Goal: Task Accomplishment & Management: Manage account settings

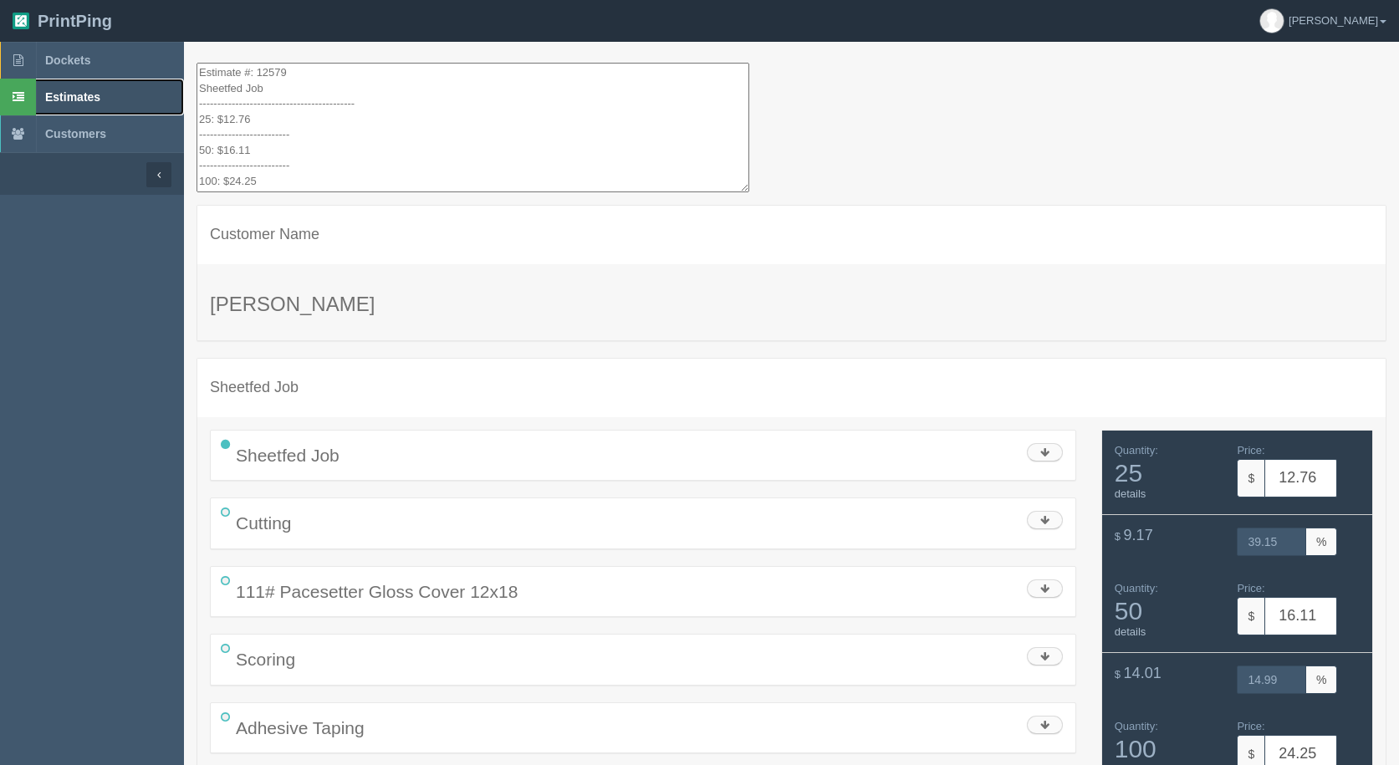
click at [79, 95] on span "Estimates" at bounding box center [72, 96] width 55 height 13
click at [74, 91] on span "Estimates" at bounding box center [72, 96] width 55 height 13
click at [73, 92] on span "Estimates" at bounding box center [72, 96] width 55 height 13
click at [67, 95] on span "Estimates" at bounding box center [72, 96] width 55 height 13
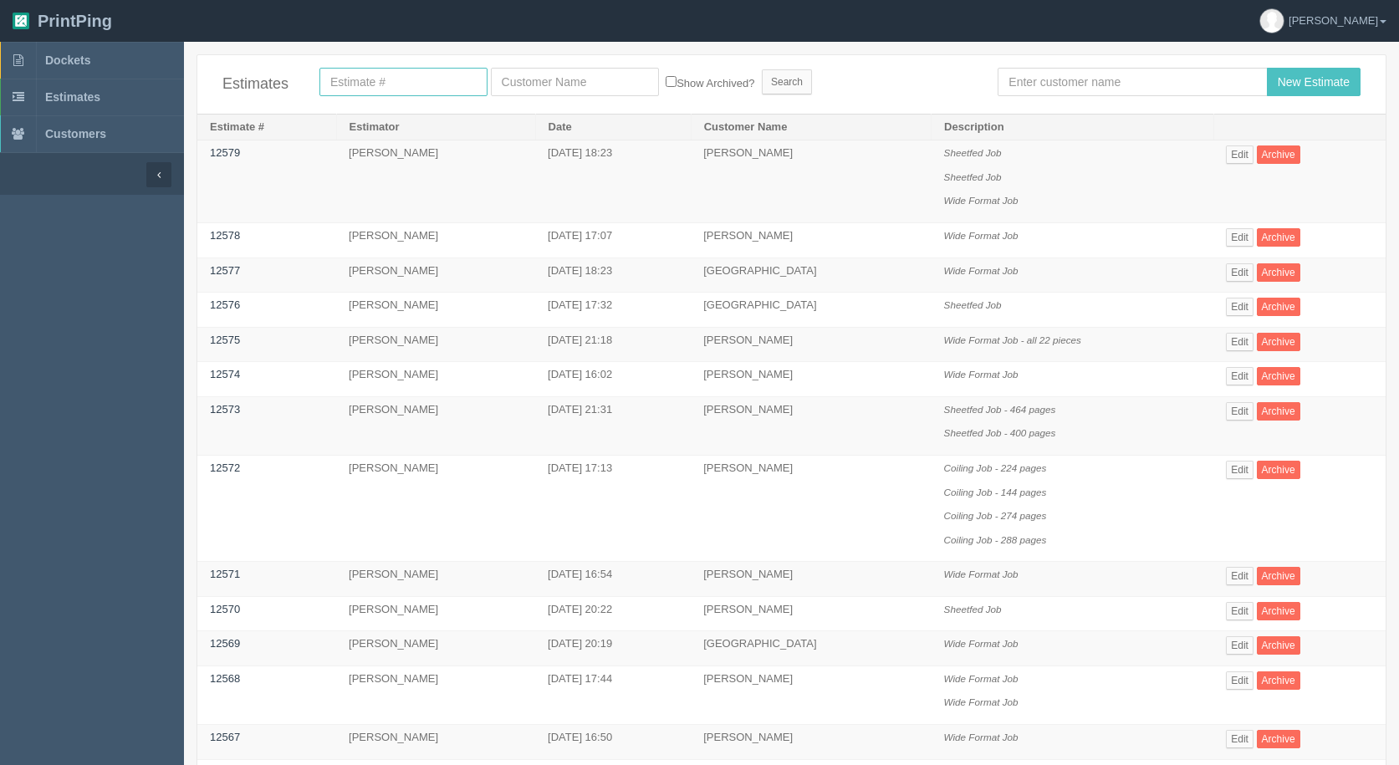
click at [356, 86] on input "text" at bounding box center [404, 82] width 168 height 28
type input "12253"
click at [762, 69] on input "Search" at bounding box center [787, 81] width 50 height 25
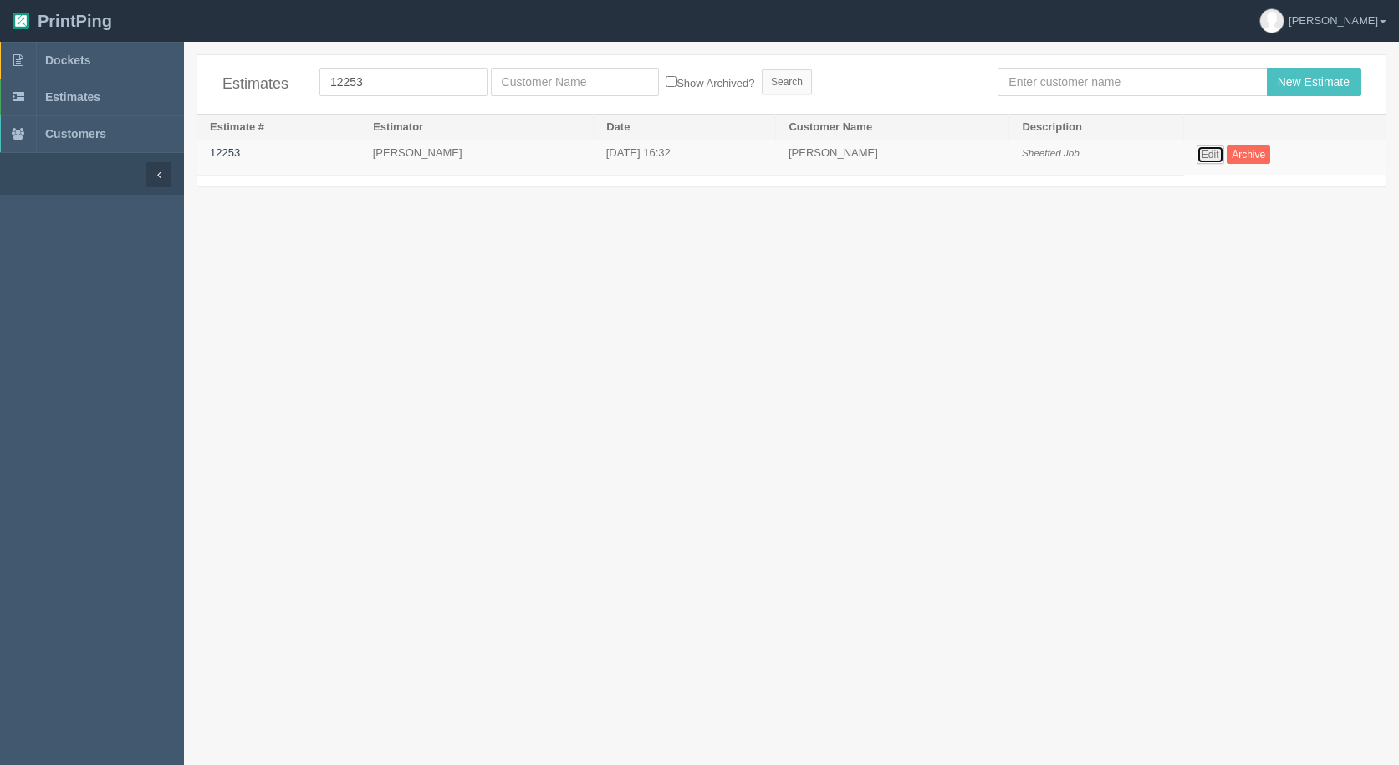
click at [1217, 156] on link "Edit" at bounding box center [1211, 155] width 28 height 18
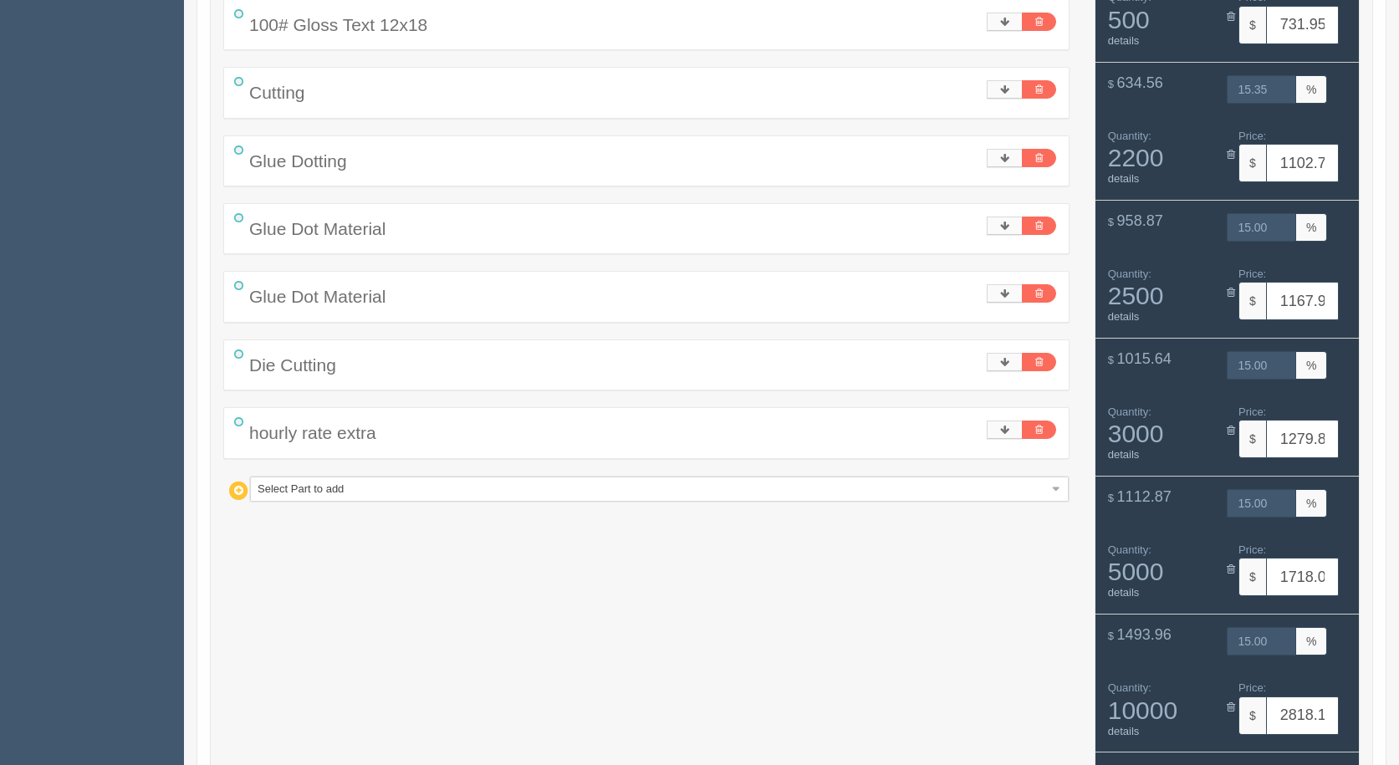
scroll to position [335, 0]
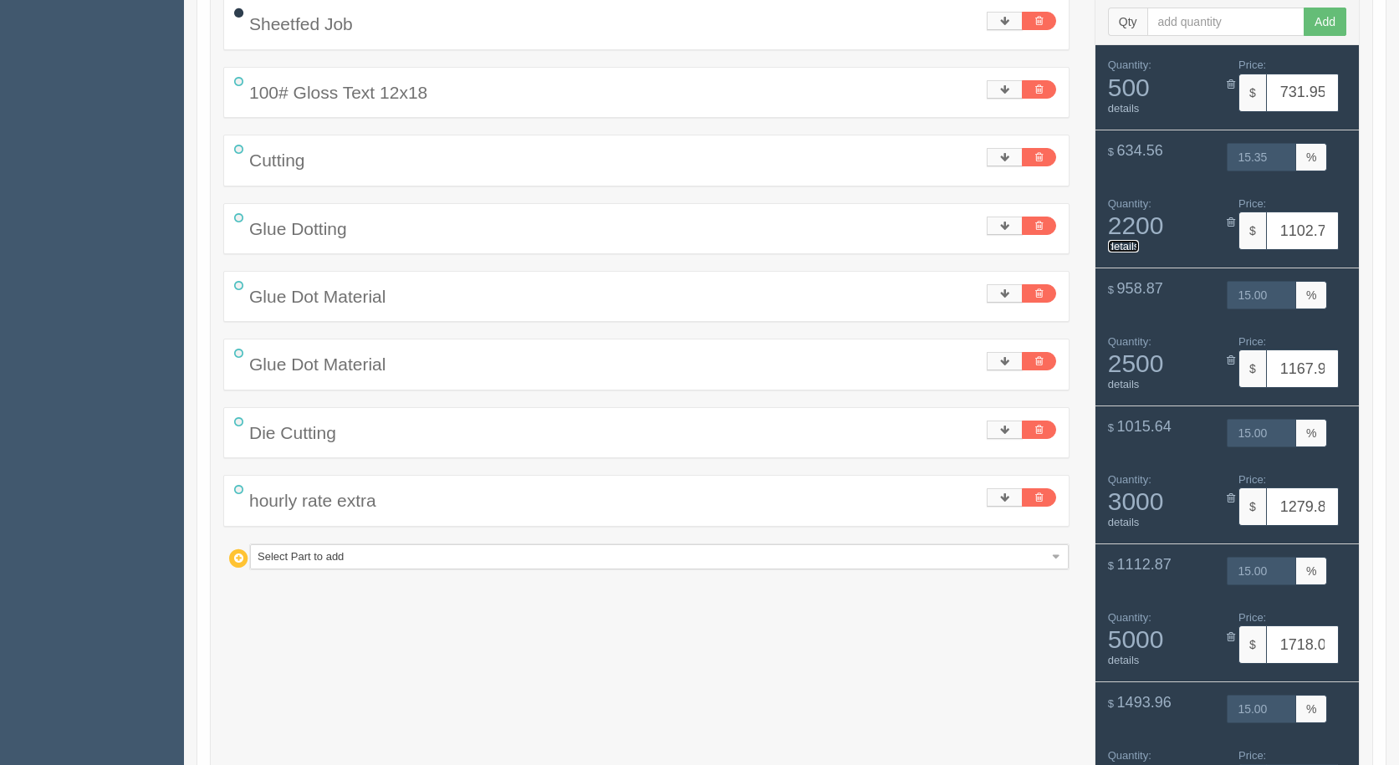
click at [1128, 246] on link "details" at bounding box center [1124, 246] width 32 height 13
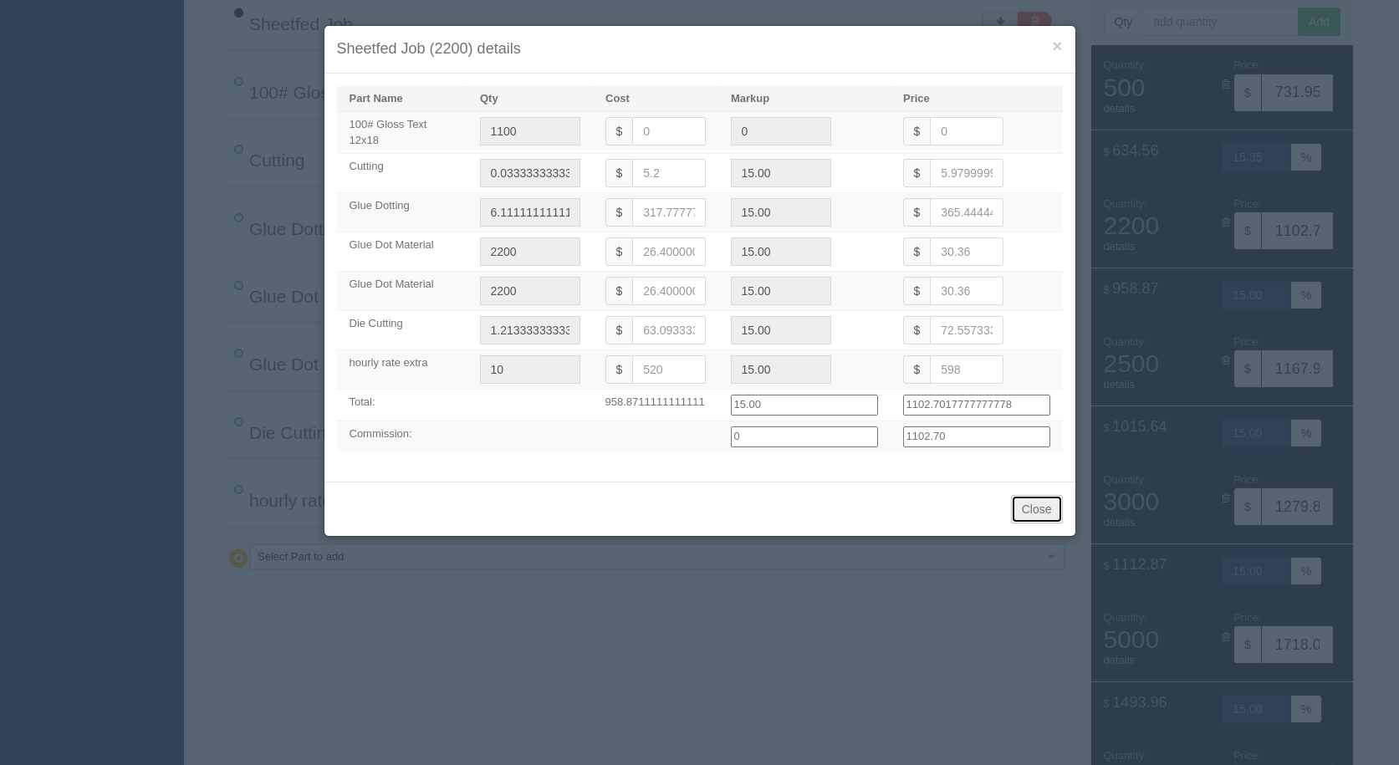
click at [1035, 514] on button "Close" at bounding box center [1037, 509] width 52 height 28
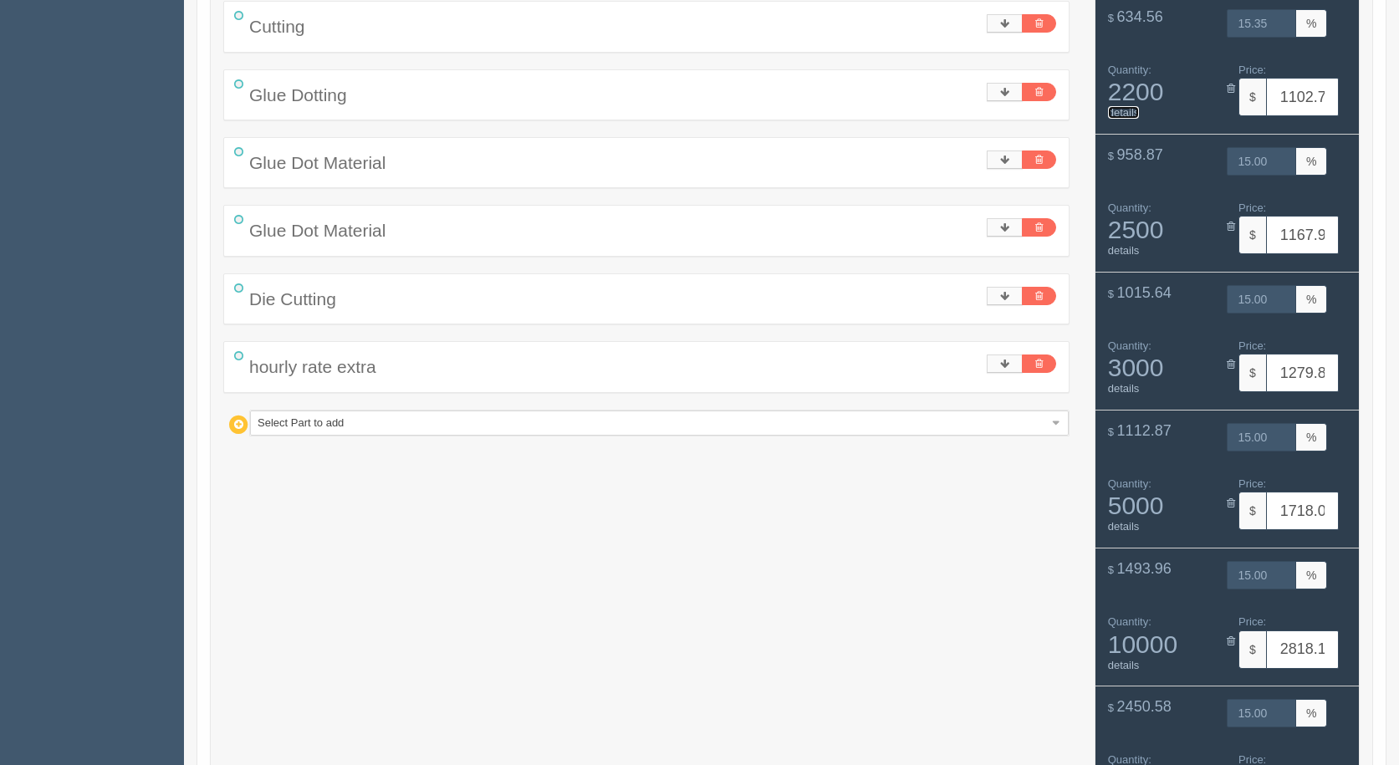
scroll to position [167, 0]
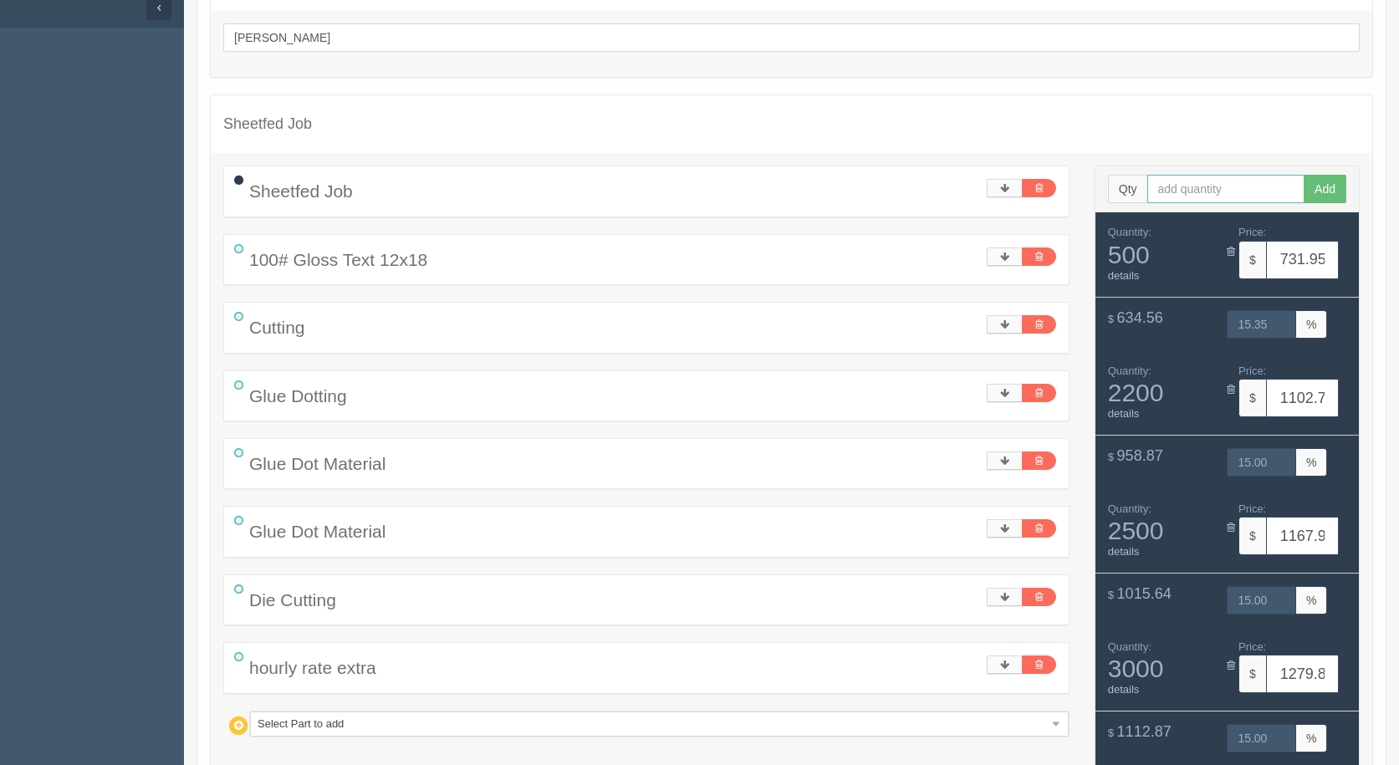
click at [1216, 187] on input "text" at bounding box center [1227, 189] width 158 height 28
type input "2450"
click at [1304, 175] on button "Add" at bounding box center [1325, 189] width 43 height 28
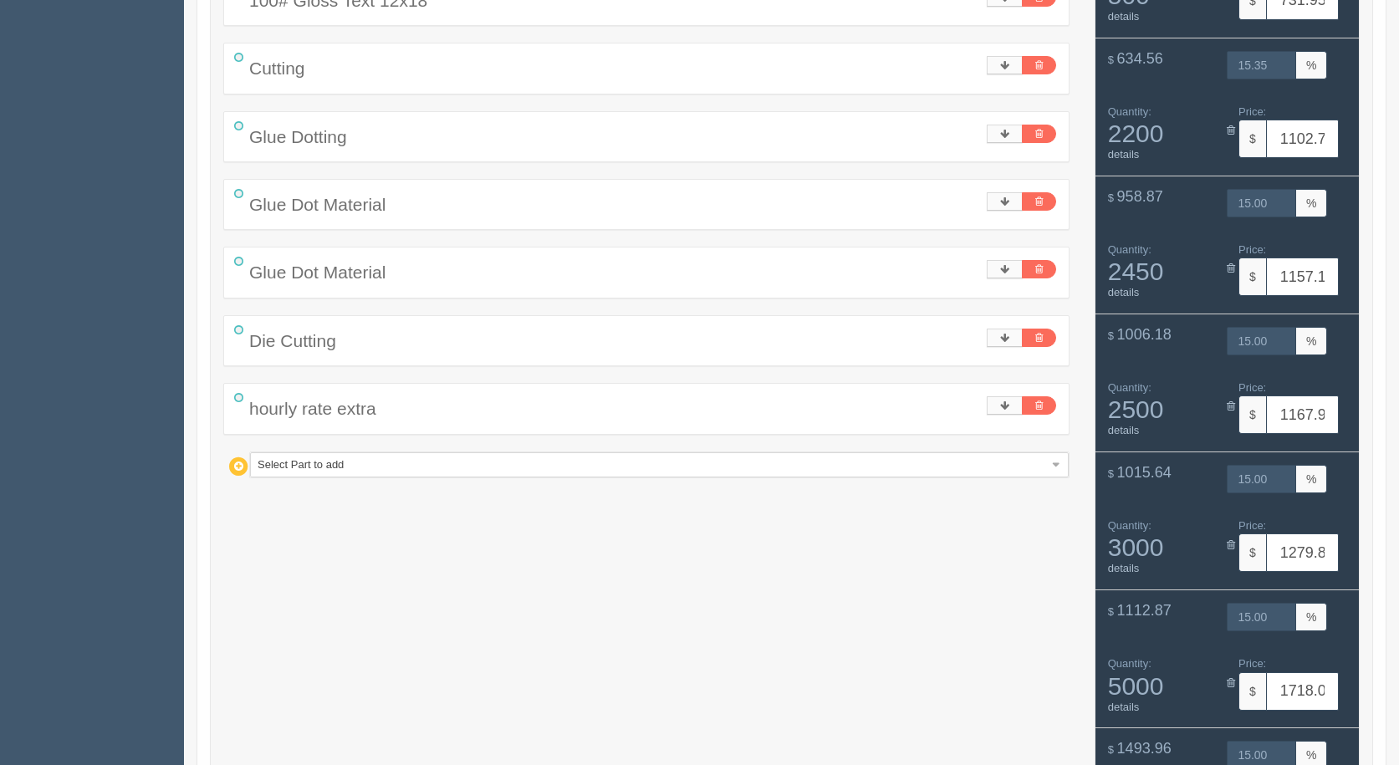
scroll to position [285, 0]
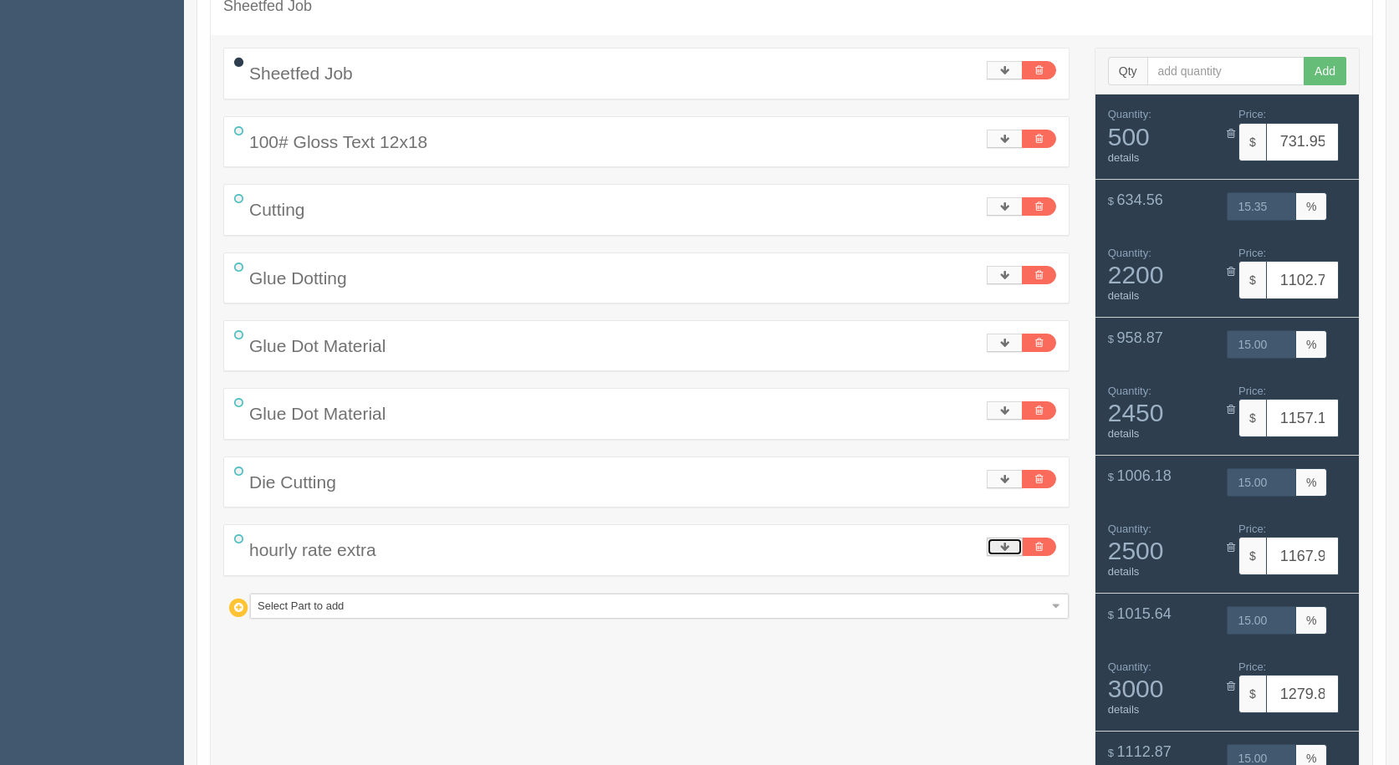
click at [1015, 549] on link at bounding box center [1005, 547] width 36 height 18
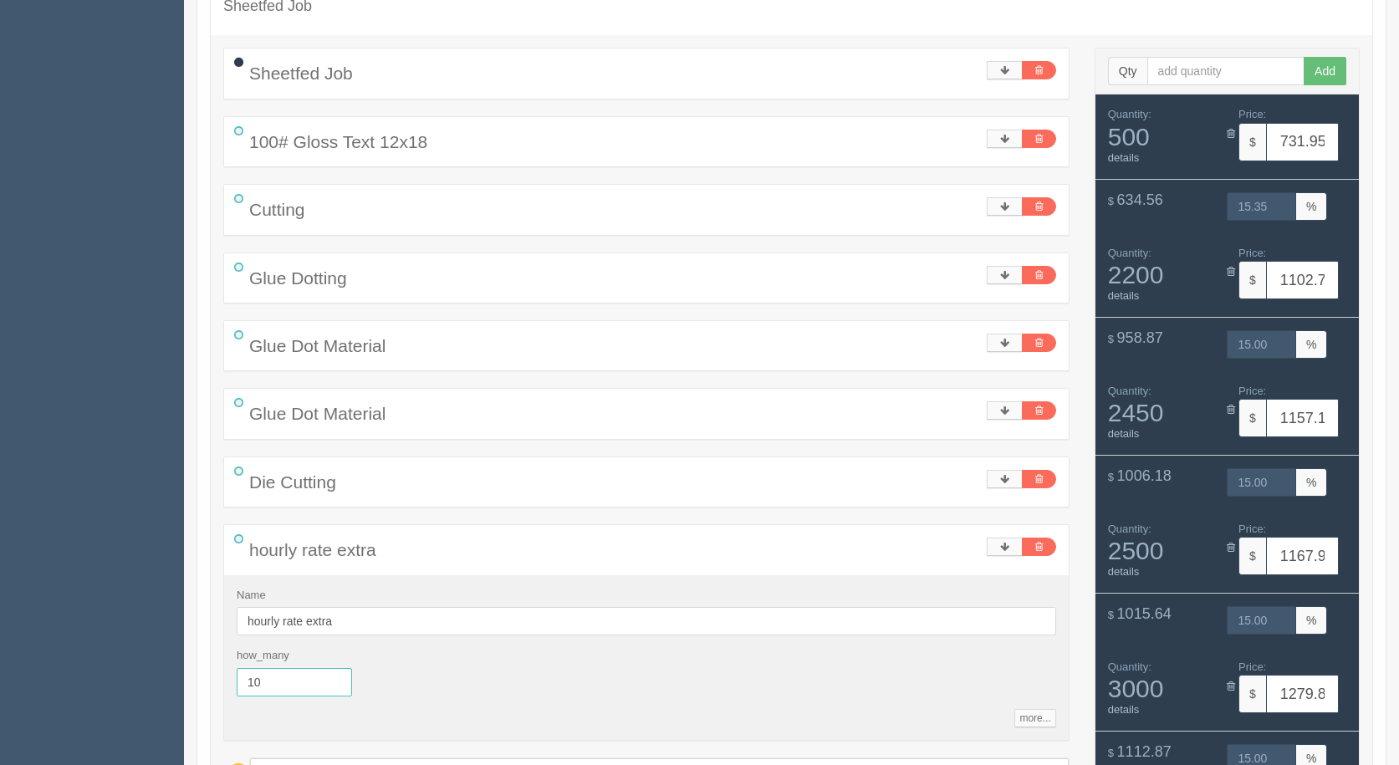
drag, startPoint x: 197, startPoint y: 678, endPoint x: 110, endPoint y: 665, distance: 88.7
type input "11"
type input "791.75"
type input "15.32"
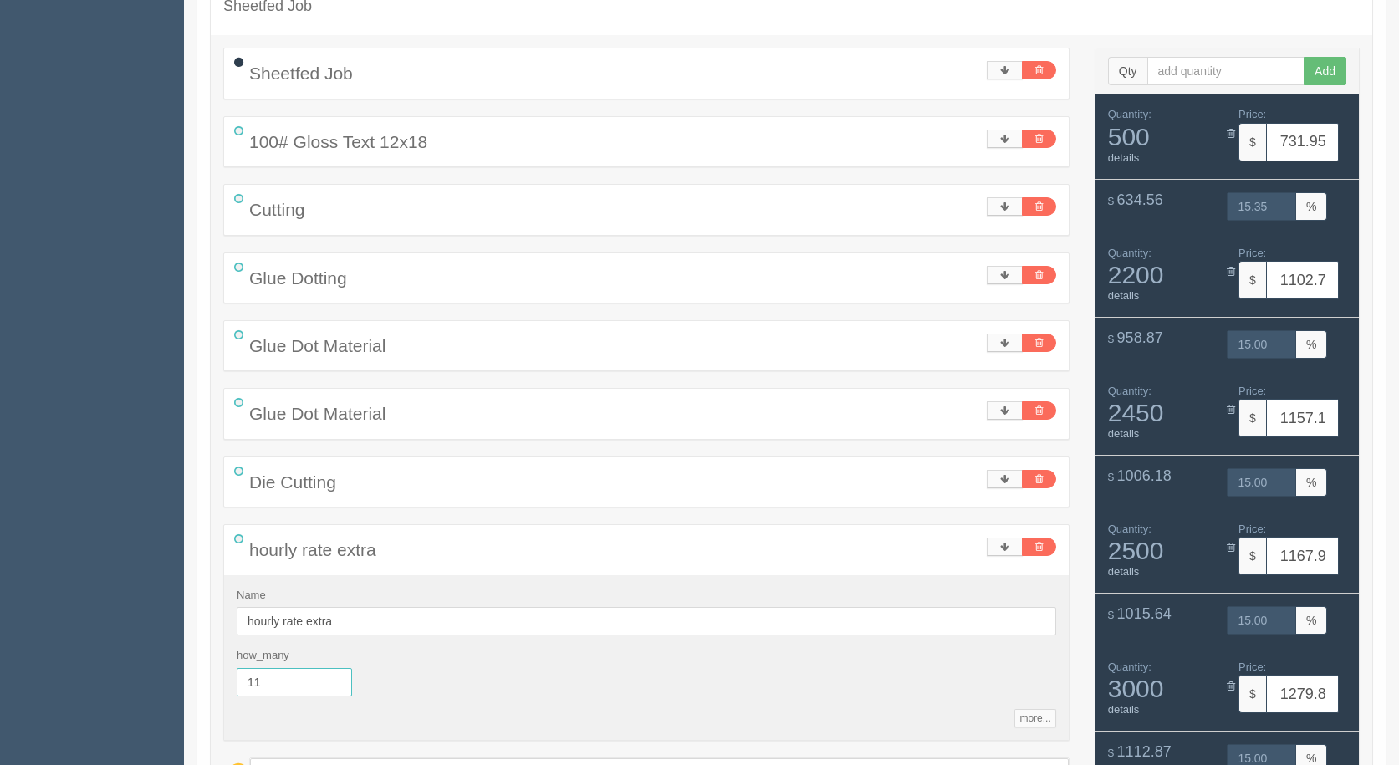
type input "1162.50"
type input "15.00"
type input "1227.79"
type input "15.00"
type input "1339.60"
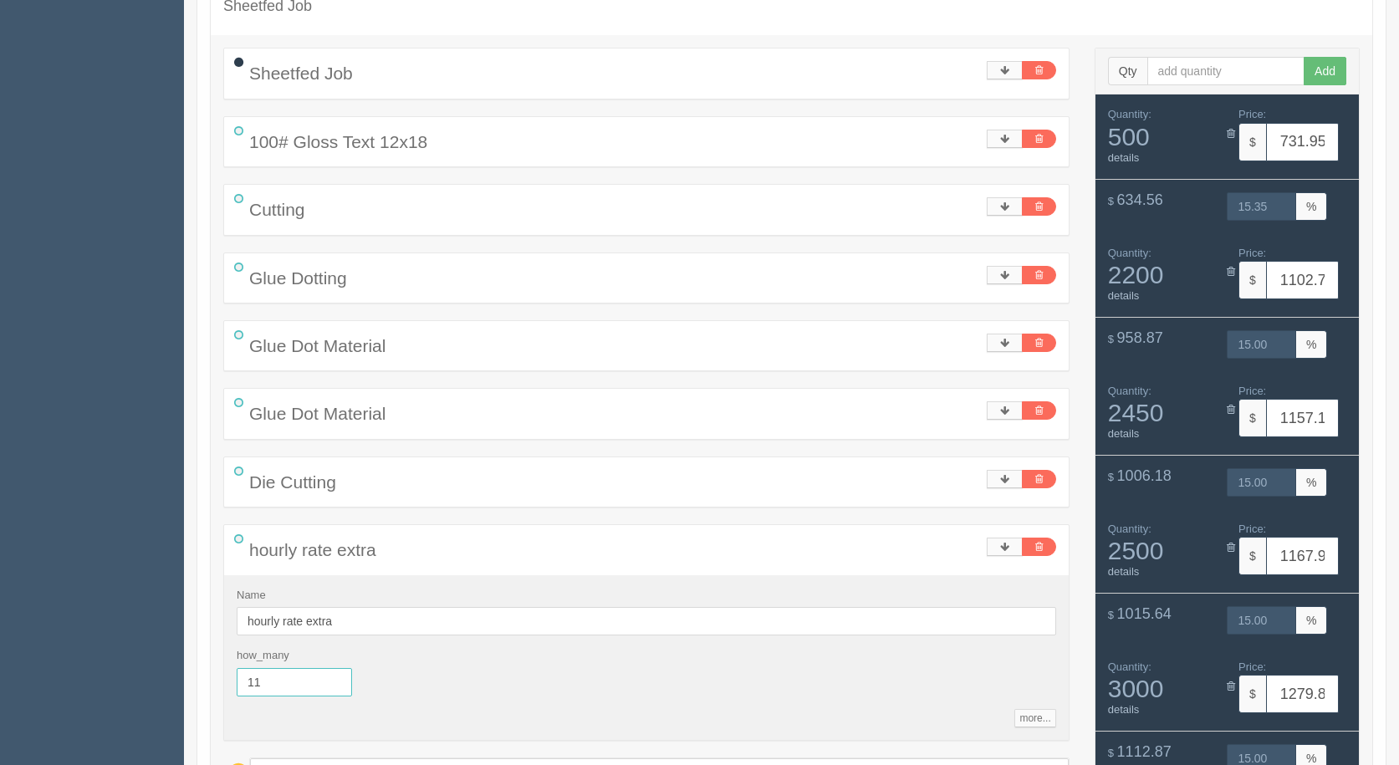
type input "15.00"
type input "1777.85"
type input "15.00"
type input "2877.96"
type input "15.00"
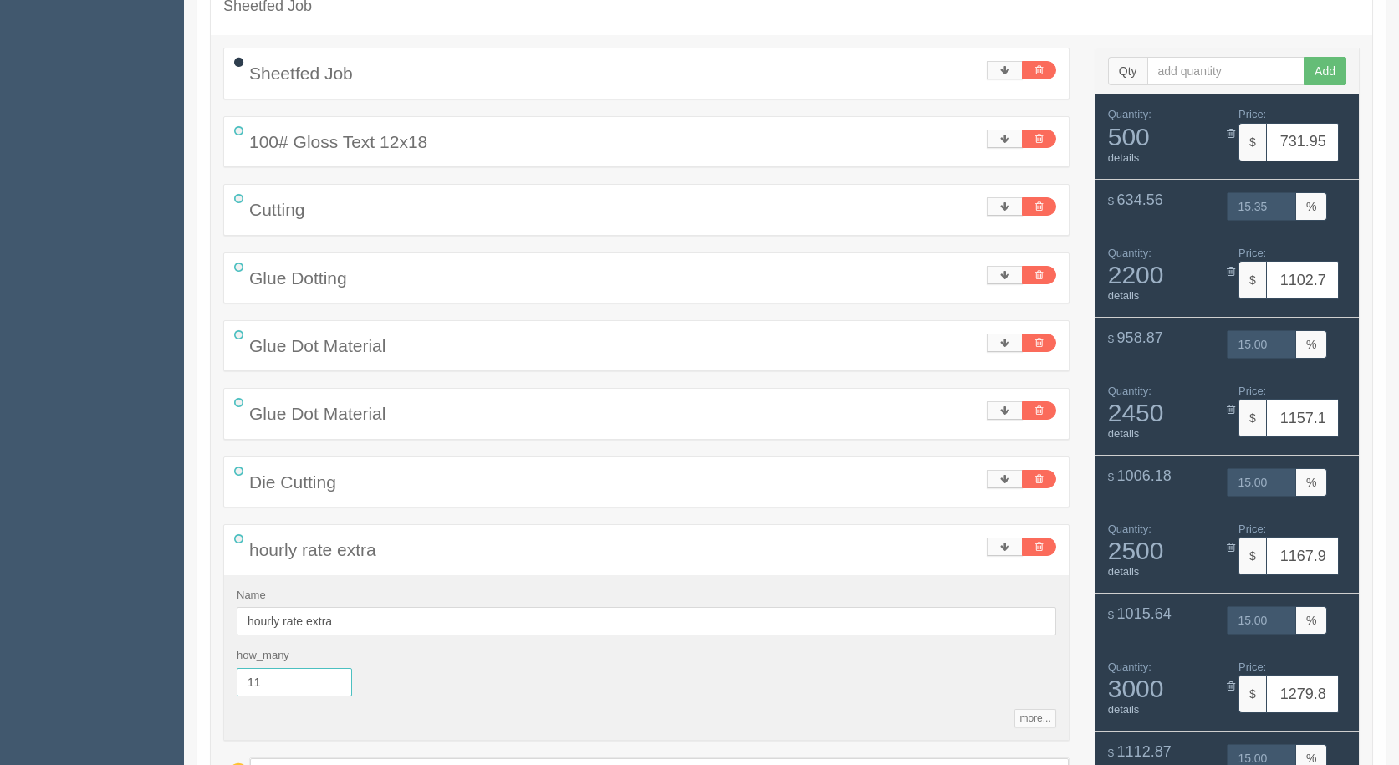
type input "3978.08"
type input "15.00"
type input "5078.20"
type input "15.00"
type input "6178.31"
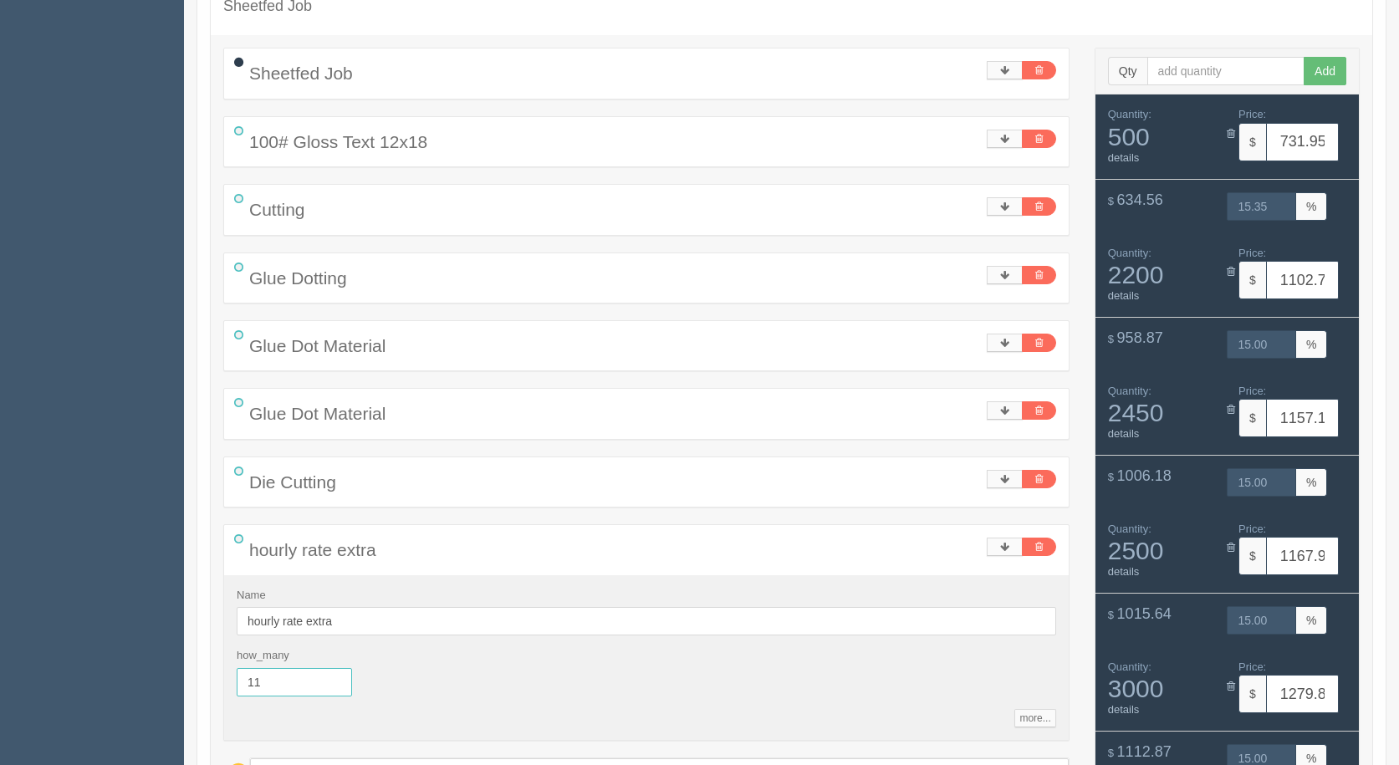
type input "15.00"
type input "7278.43"
type input "15.00"
type input "1216.91"
type input "15.00"
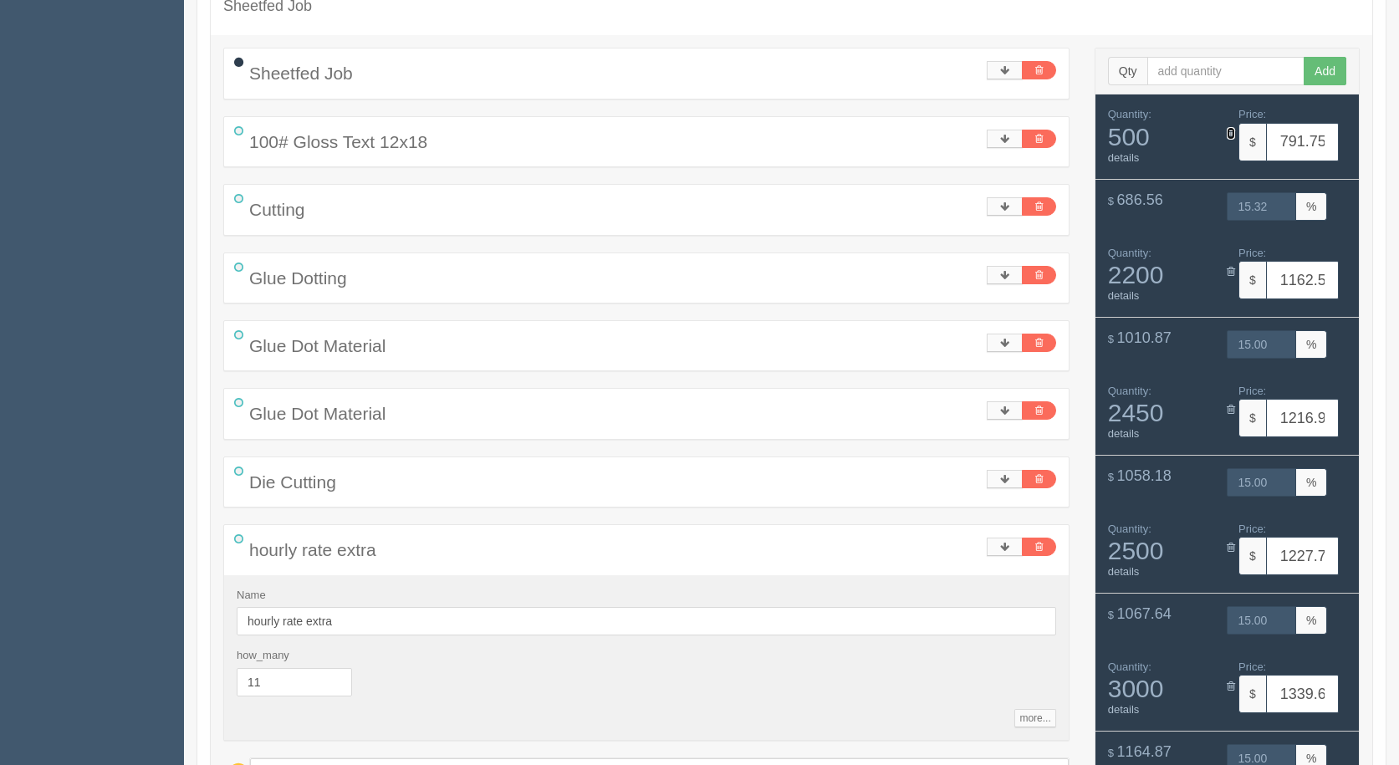
click at [1233, 131] on icon at bounding box center [1231, 133] width 8 height 11
click at [1235, 269] on icon at bounding box center [1231, 271] width 8 height 11
click at [1231, 271] on icon at bounding box center [1231, 271] width 8 height 11
click at [1231, 272] on icon at bounding box center [1231, 271] width 8 height 11
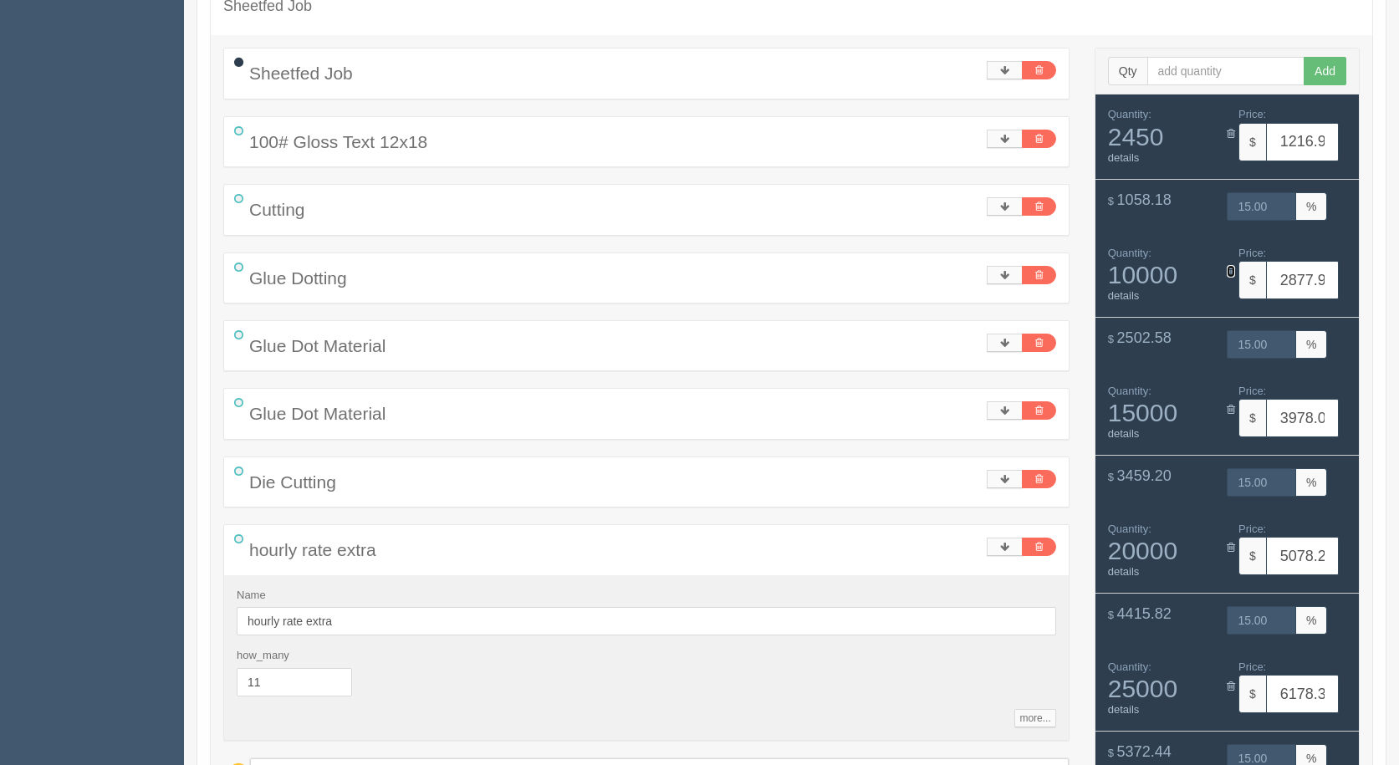
click at [1231, 272] on icon at bounding box center [1231, 271] width 8 height 11
click at [1231, 404] on icon at bounding box center [1231, 409] width 8 height 11
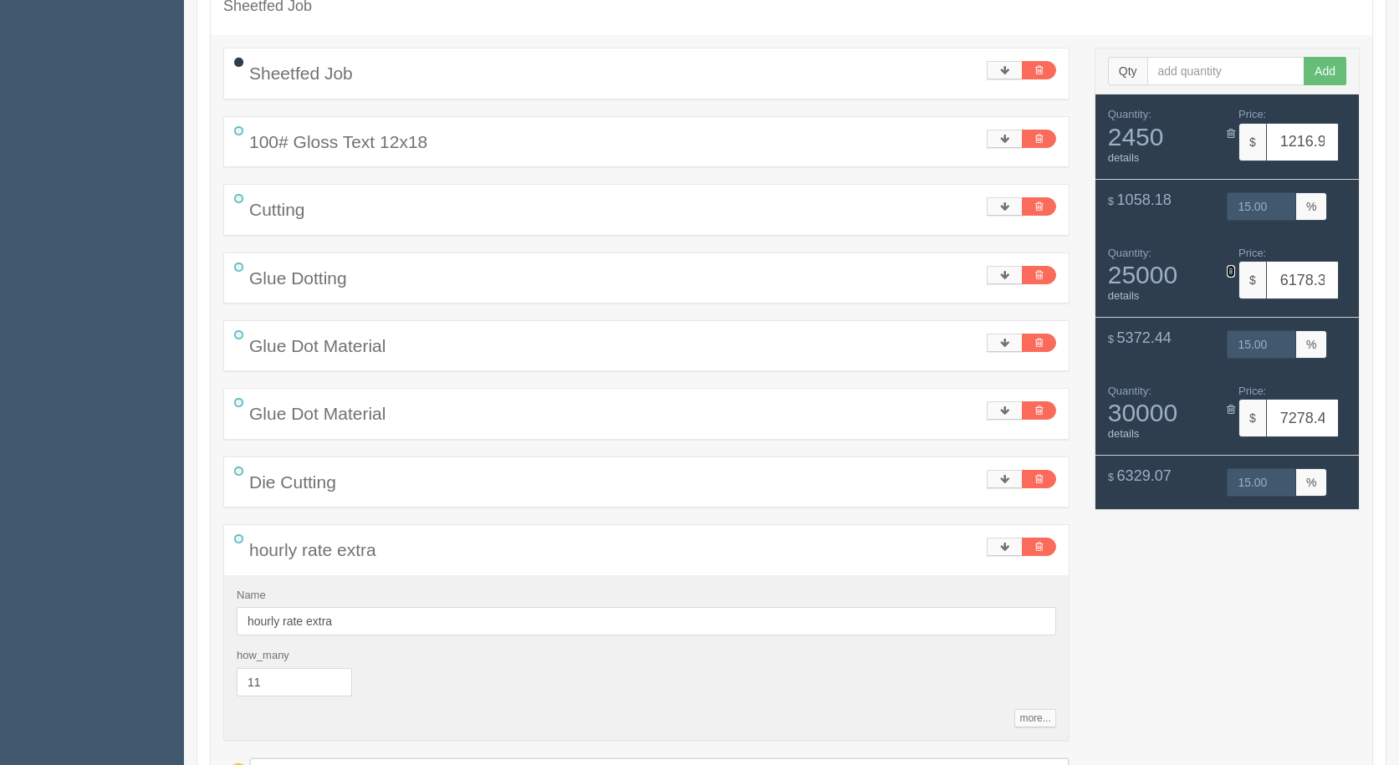
click at [1231, 272] on icon at bounding box center [1231, 271] width 8 height 11
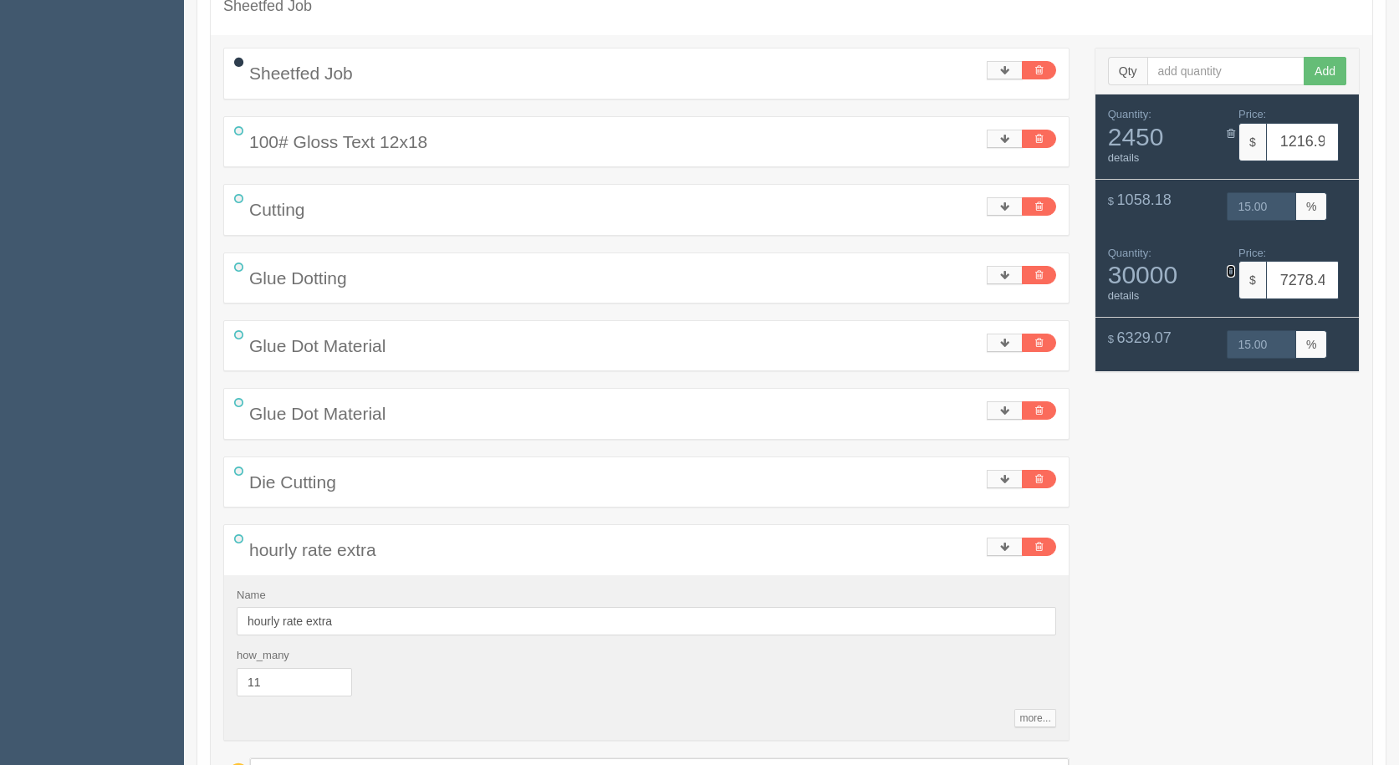
click at [1233, 272] on icon at bounding box center [1231, 271] width 8 height 11
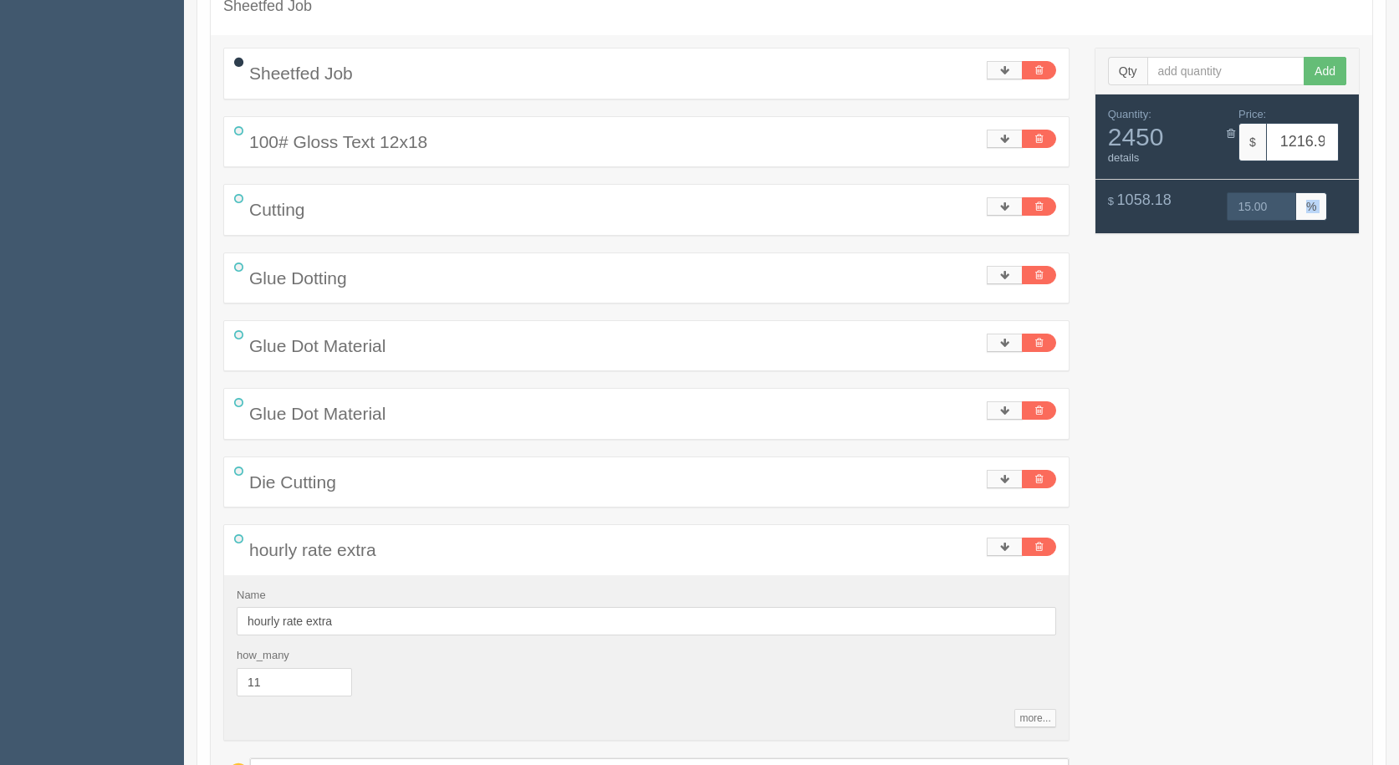
click at [1233, 272] on div "Sheetfed Job Name Sheetfed Job pages 1 width 8.5 height 11 duplex Yes No bleed …" at bounding box center [792, 416] width 1162 height 736
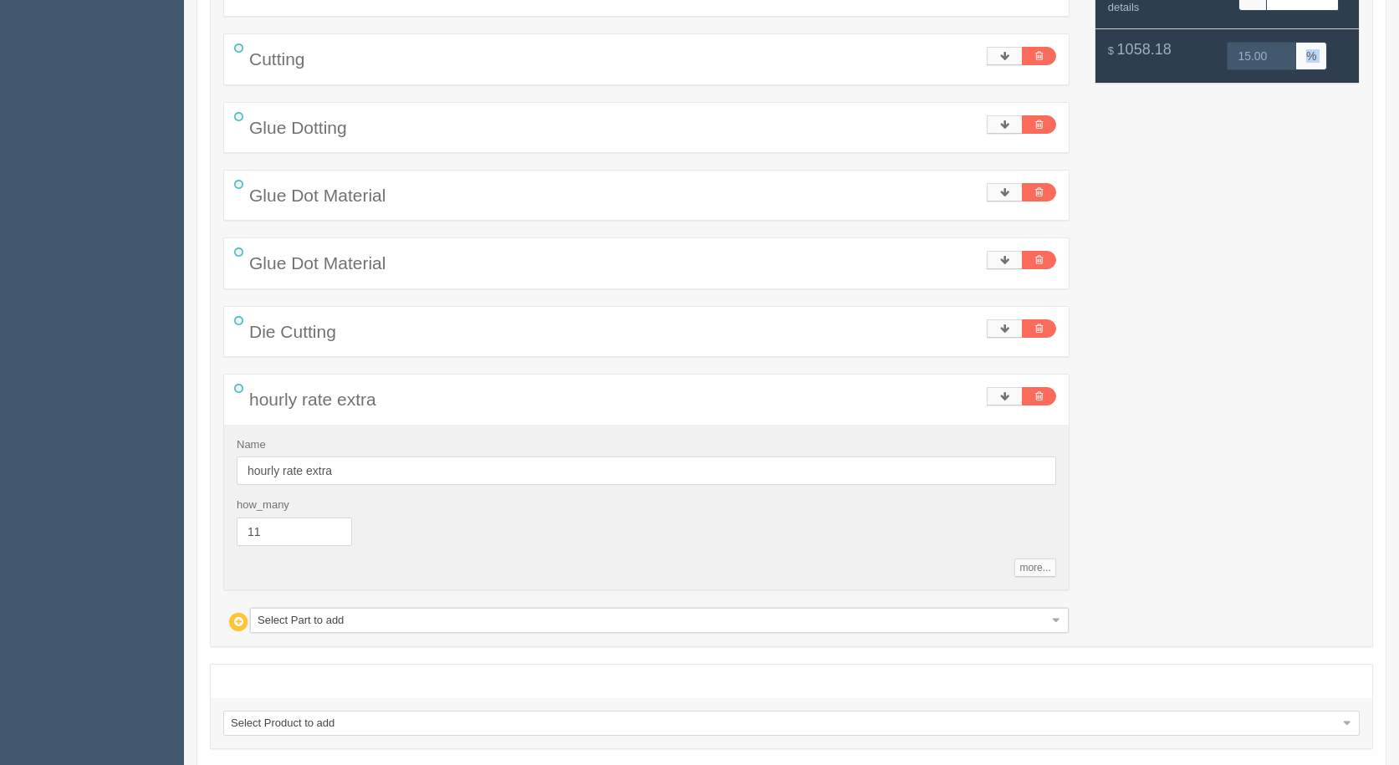
scroll to position [525, 0]
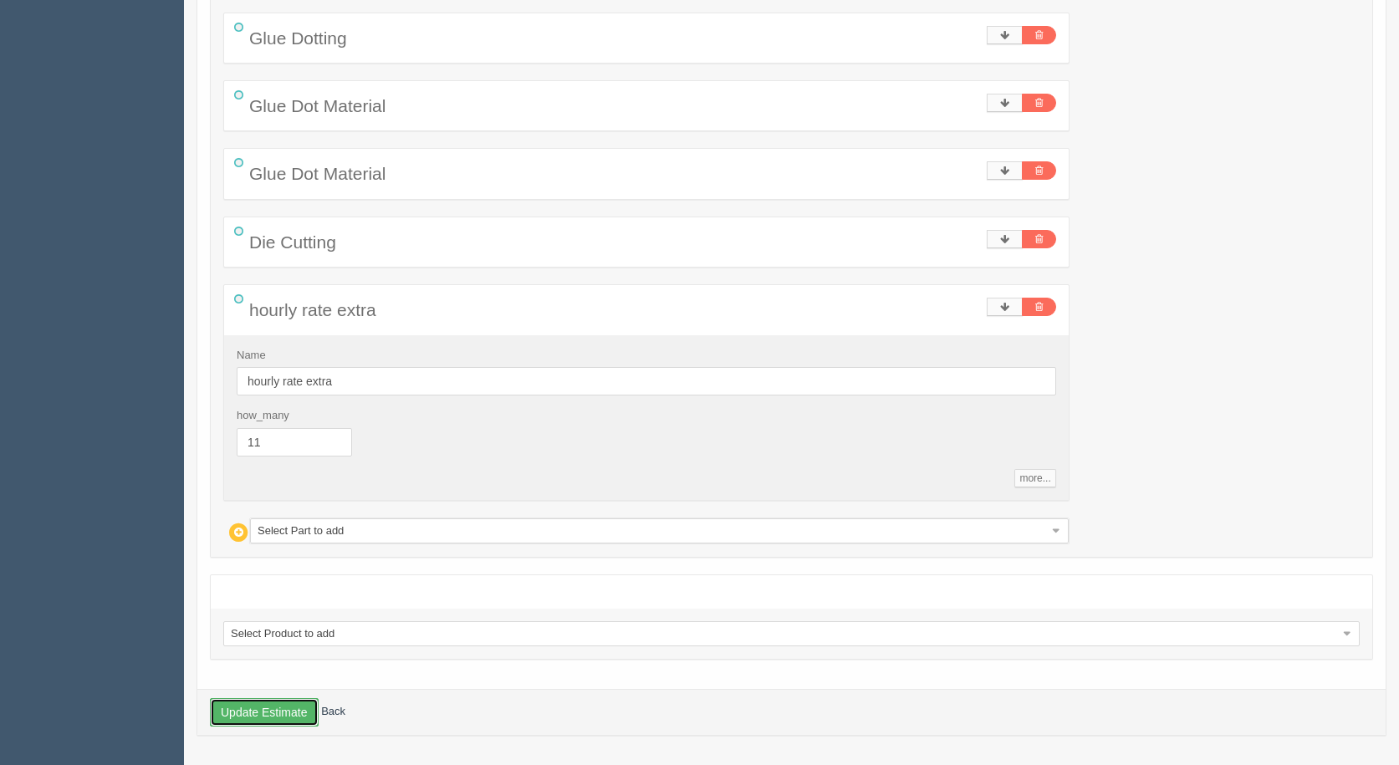
click at [273, 721] on button "Update Estimate" at bounding box center [264, 712] width 109 height 28
click at [252, 712] on button "Update Estimate" at bounding box center [264, 712] width 109 height 28
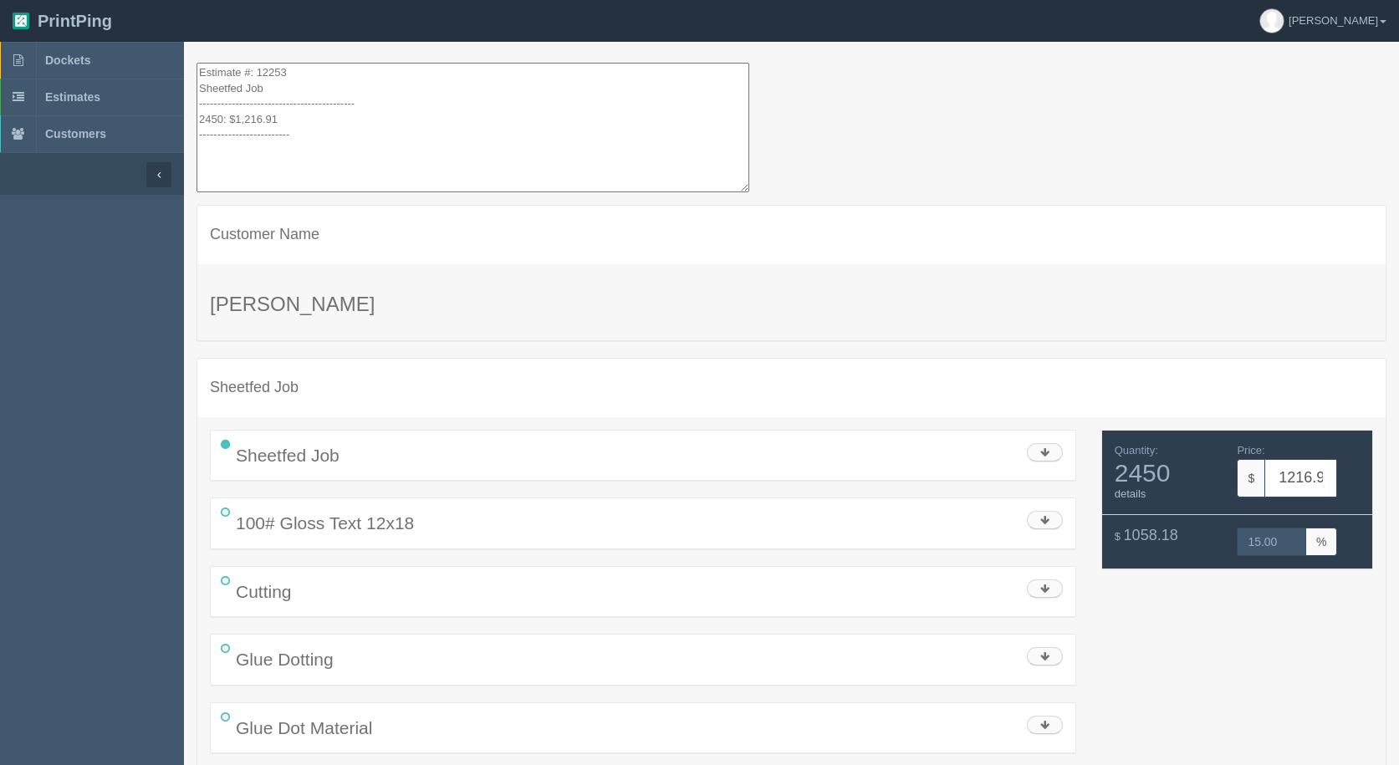
drag, startPoint x: 284, startPoint y: 158, endPoint x: 74, endPoint y: -73, distance: 312.1
click at [74, 0] on html "PrintPing [PERSON_NAME] Administration Edit account ( [EMAIL_ADDRESS][DOMAIN_NA…" at bounding box center [699, 516] width 1399 height 1033
